Goal: Task Accomplishment & Management: Manage account settings

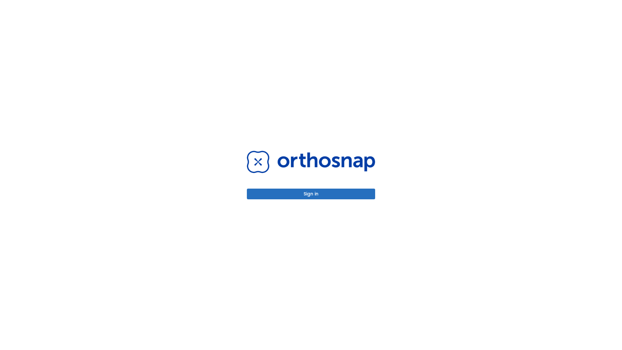
click at [311, 194] on button "Sign in" at bounding box center [311, 194] width 128 height 11
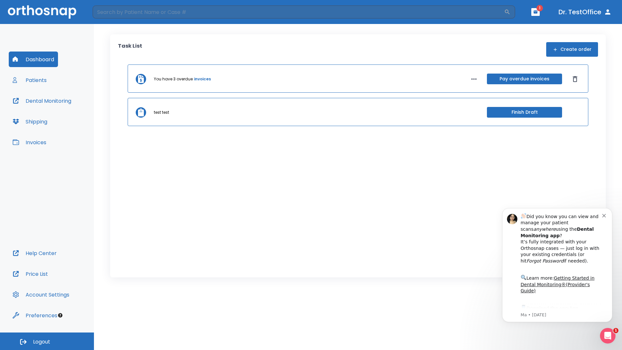
click at [47, 341] on span "Logout" at bounding box center [41, 341] width 17 height 7
